Goal: Task Accomplishment & Management: Use online tool/utility

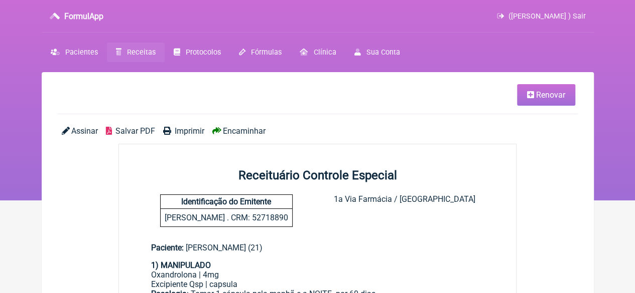
click at [123, 54] on link "Receitas" at bounding box center [136, 53] width 58 height 20
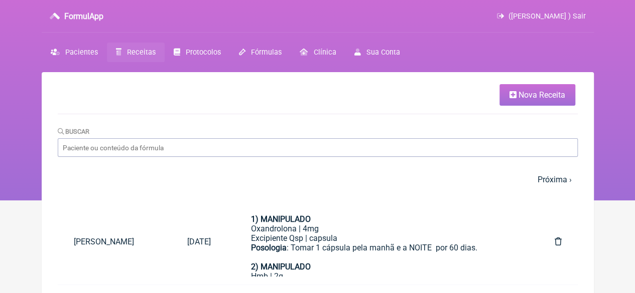
click at [519, 96] on span "Nova Receita" at bounding box center [541, 95] width 47 height 10
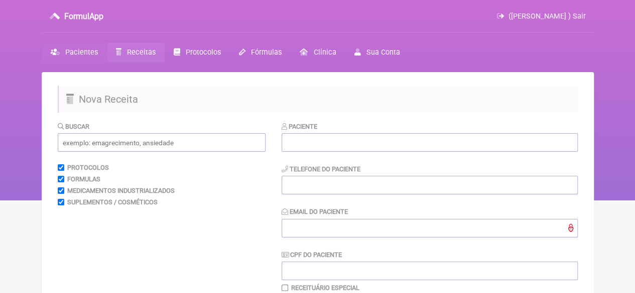
click at [74, 53] on span "Pacientes" at bounding box center [81, 52] width 33 height 9
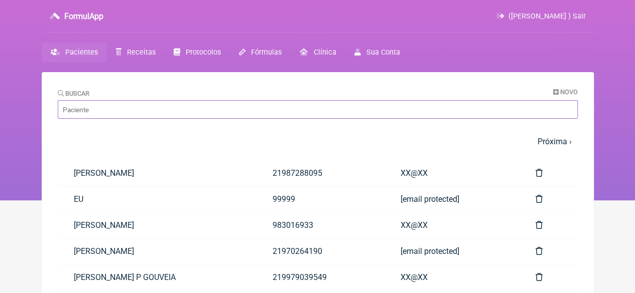
click at [107, 105] on input "Buscar" at bounding box center [318, 109] width 520 height 19
paste input "[PERSON_NAME]"
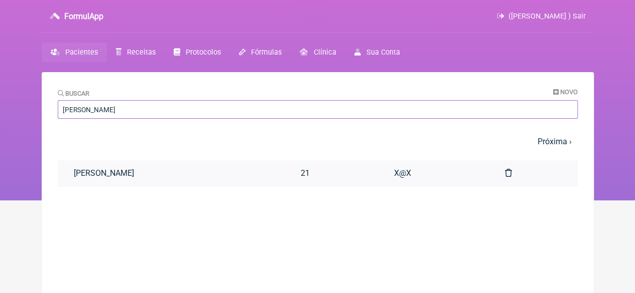
type input "[PERSON_NAME]"
click at [230, 172] on link "[PERSON_NAME]" at bounding box center [171, 174] width 227 height 26
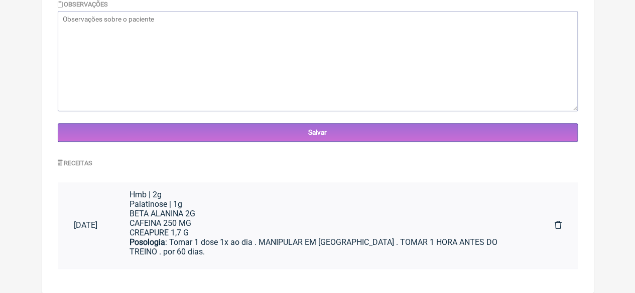
scroll to position [17, 0]
click at [236, 227] on div "BETA ALANINA 2G CAFEINA 250 MG CREAPURE 1,7 G" at bounding box center [325, 224] width 393 height 29
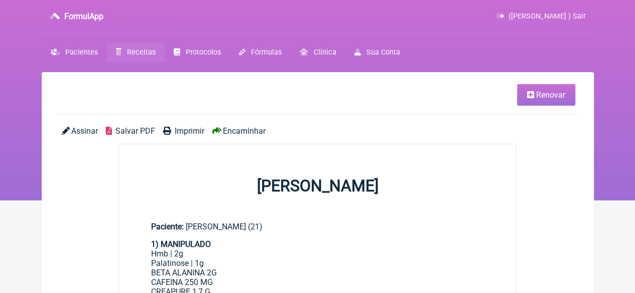
click at [544, 90] on span "Renovar" at bounding box center [550, 95] width 29 height 10
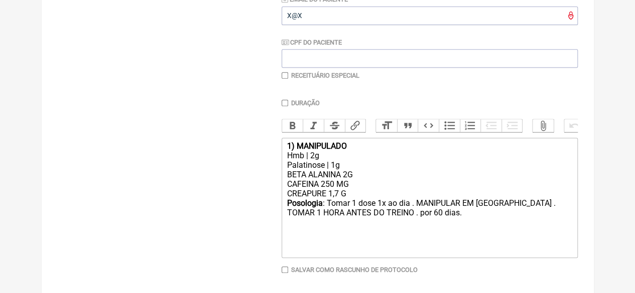
scroll to position [251, 0]
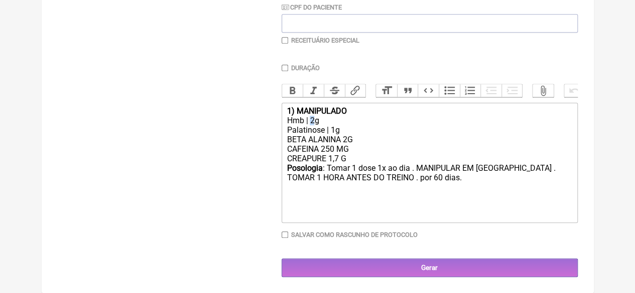
click at [311, 124] on div "Hmb | 2g" at bounding box center [428, 121] width 285 height 10
drag, startPoint x: 346, startPoint y: 144, endPoint x: 355, endPoint y: 153, distance: 12.8
click at [347, 144] on div "BETA ALANINA 2G CAFEINA 250 MG CREAPURE 1,7 G" at bounding box center [428, 149] width 285 height 29
type trix-editor "<div><strong>1) MANIPULADO</strong></div><div>Hmb | 3g</div><div>Palatinose | 1…"
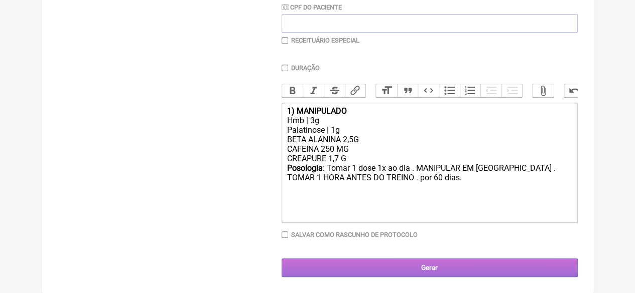
click at [431, 266] on input "Gerar" at bounding box center [429, 268] width 296 height 19
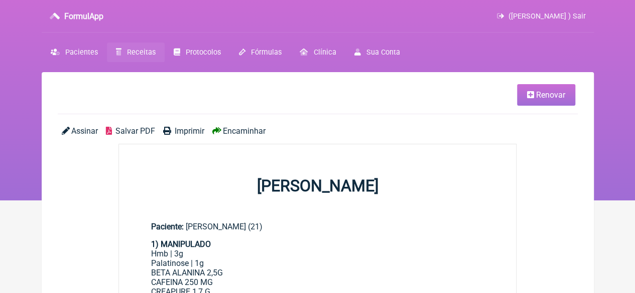
click at [186, 130] on span "Imprimir" at bounding box center [190, 131] width 30 height 10
